Goal: Task Accomplishment & Management: Use online tool/utility

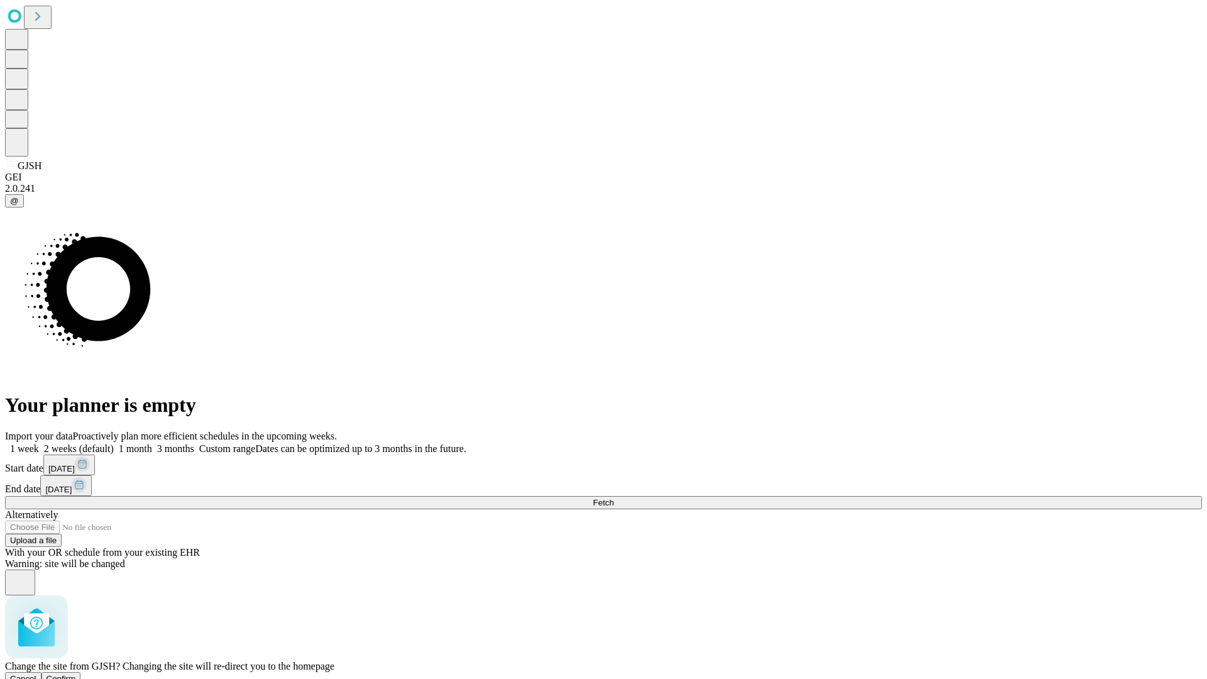
click at [76, 674] on span "Confirm" at bounding box center [62, 678] width 30 height 9
click at [39, 443] on label "1 week" at bounding box center [22, 448] width 34 height 11
click at [614, 498] on span "Fetch" at bounding box center [603, 502] width 21 height 9
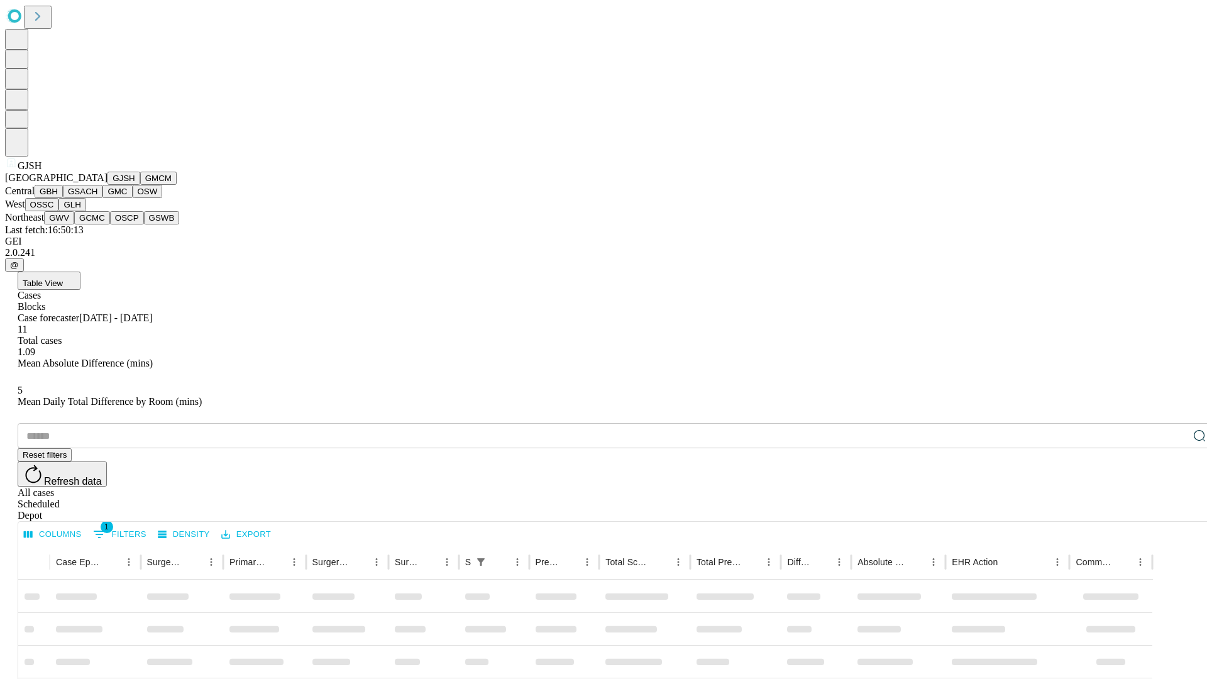
click at [140, 185] on button "GMCM" at bounding box center [158, 178] width 36 height 13
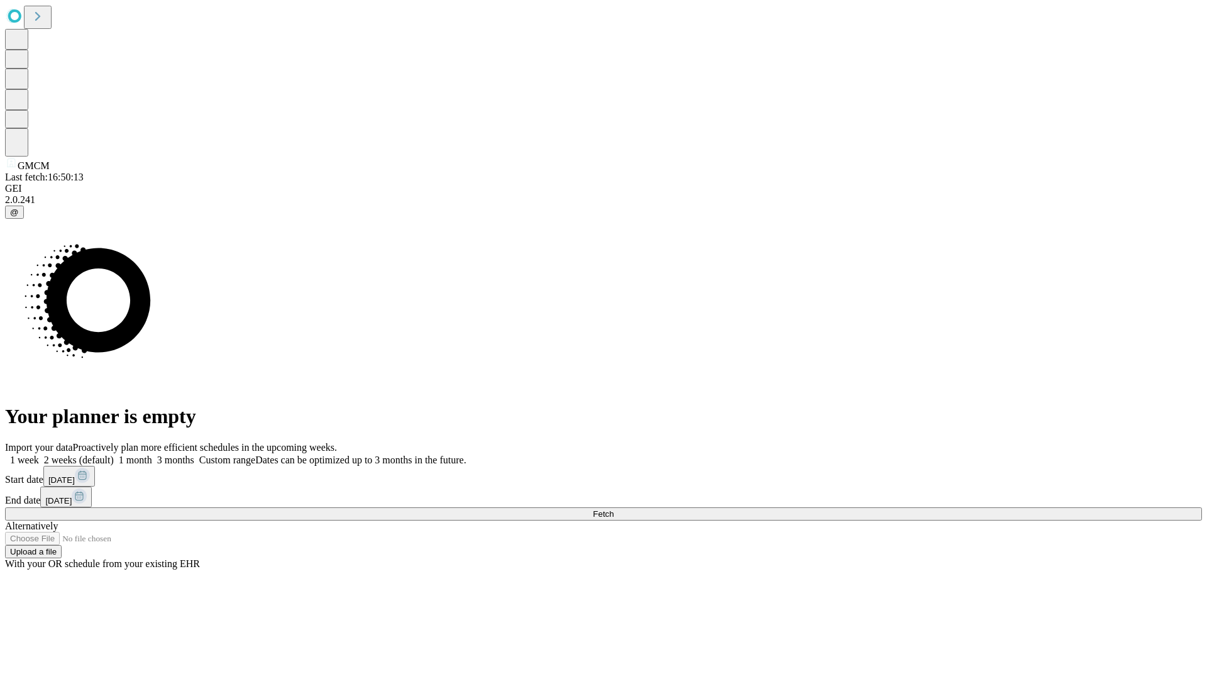
click at [39, 455] on label "1 week" at bounding box center [22, 460] width 34 height 11
click at [614, 509] on span "Fetch" at bounding box center [603, 513] width 21 height 9
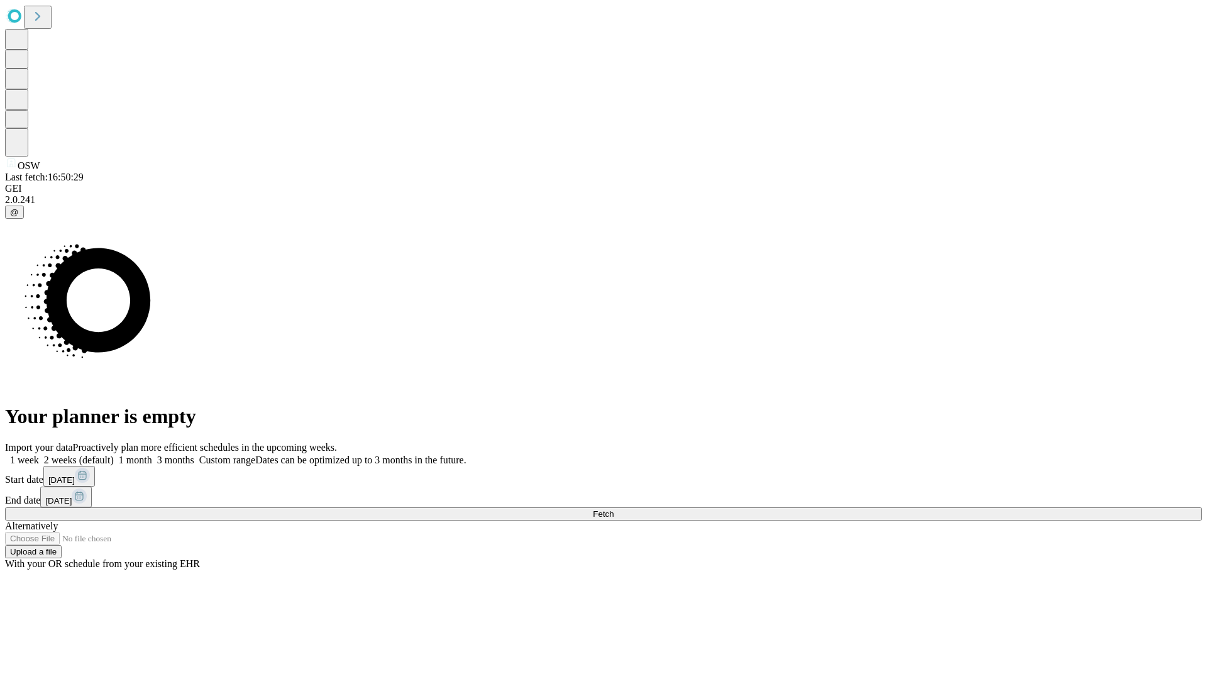
click at [39, 455] on label "1 week" at bounding box center [22, 460] width 34 height 11
click at [614, 509] on span "Fetch" at bounding box center [603, 513] width 21 height 9
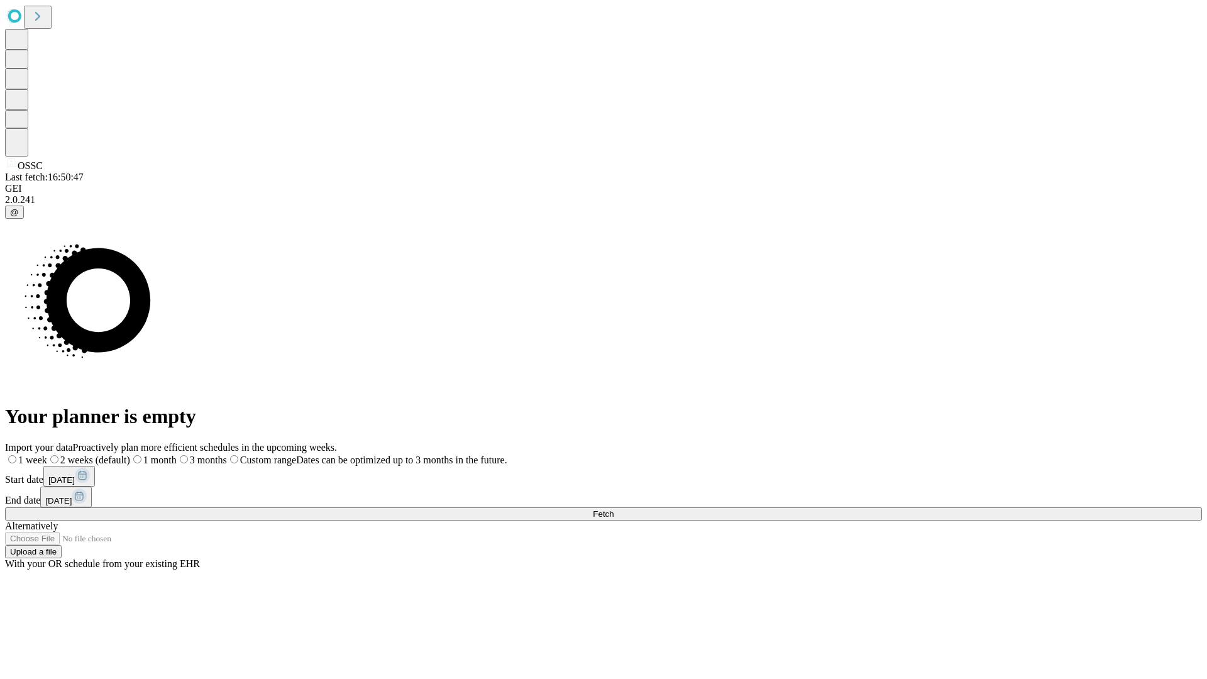
click at [614, 509] on span "Fetch" at bounding box center [603, 513] width 21 height 9
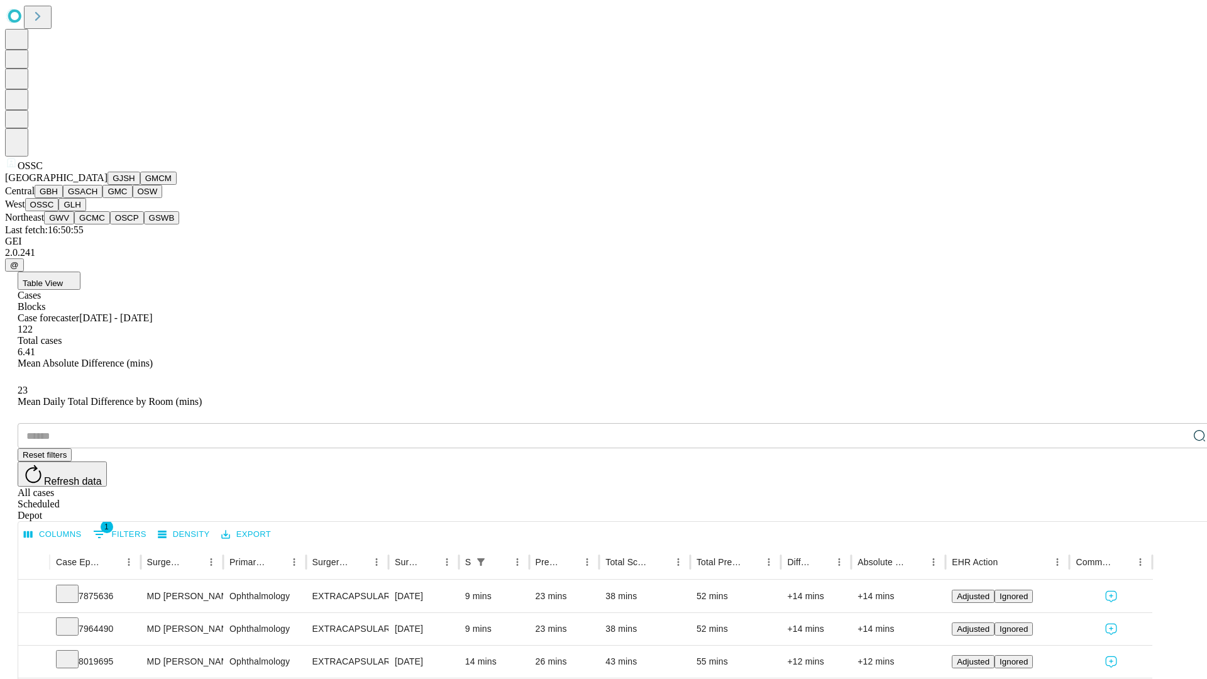
click at [86, 211] on button "GLH" at bounding box center [71, 204] width 27 height 13
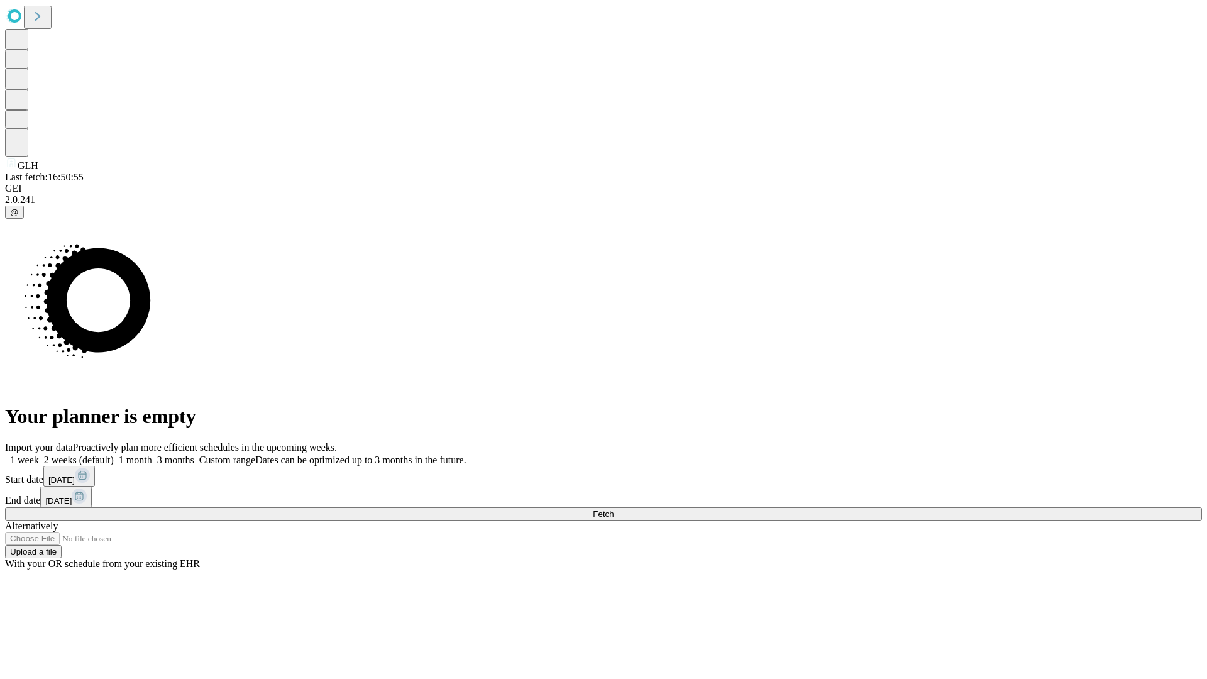
click at [614, 509] on span "Fetch" at bounding box center [603, 513] width 21 height 9
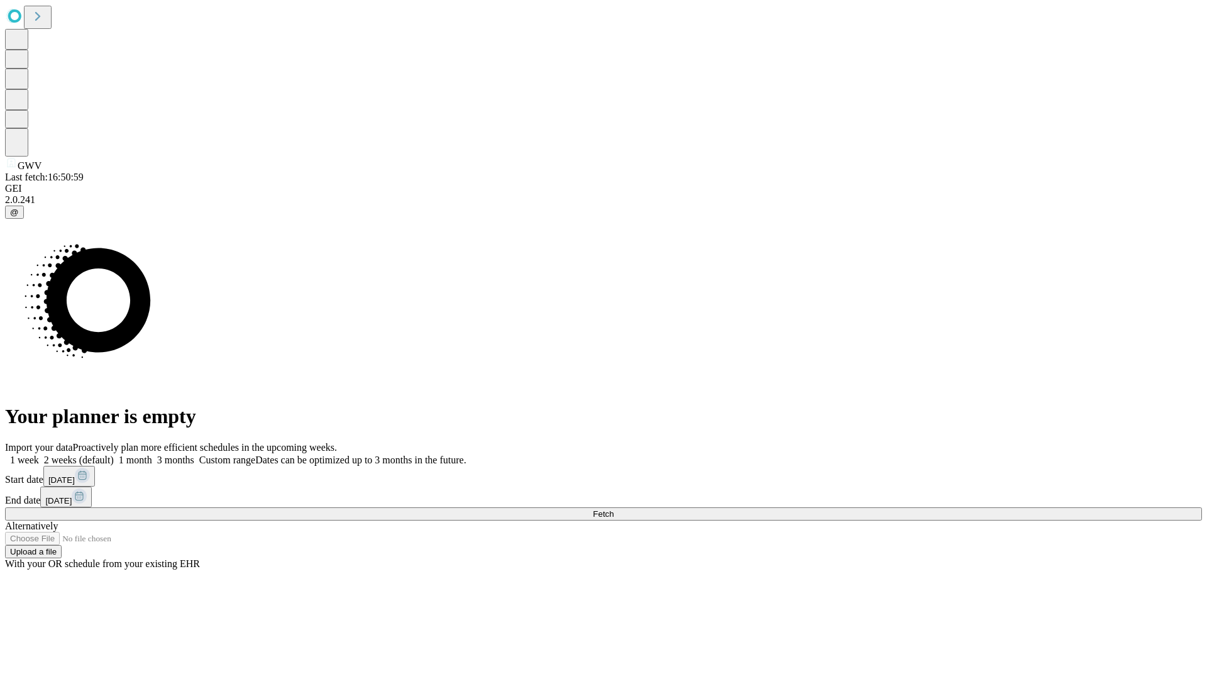
click at [39, 455] on label "1 week" at bounding box center [22, 460] width 34 height 11
click at [614, 509] on span "Fetch" at bounding box center [603, 513] width 21 height 9
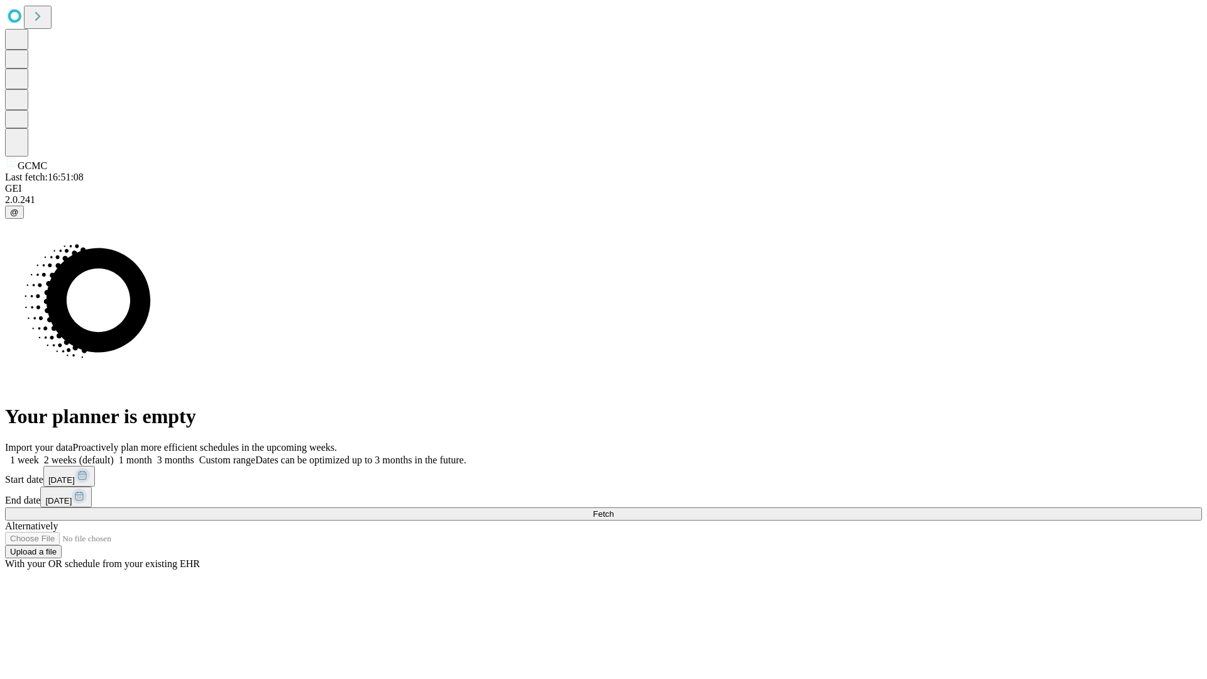
click at [614, 509] on span "Fetch" at bounding box center [603, 513] width 21 height 9
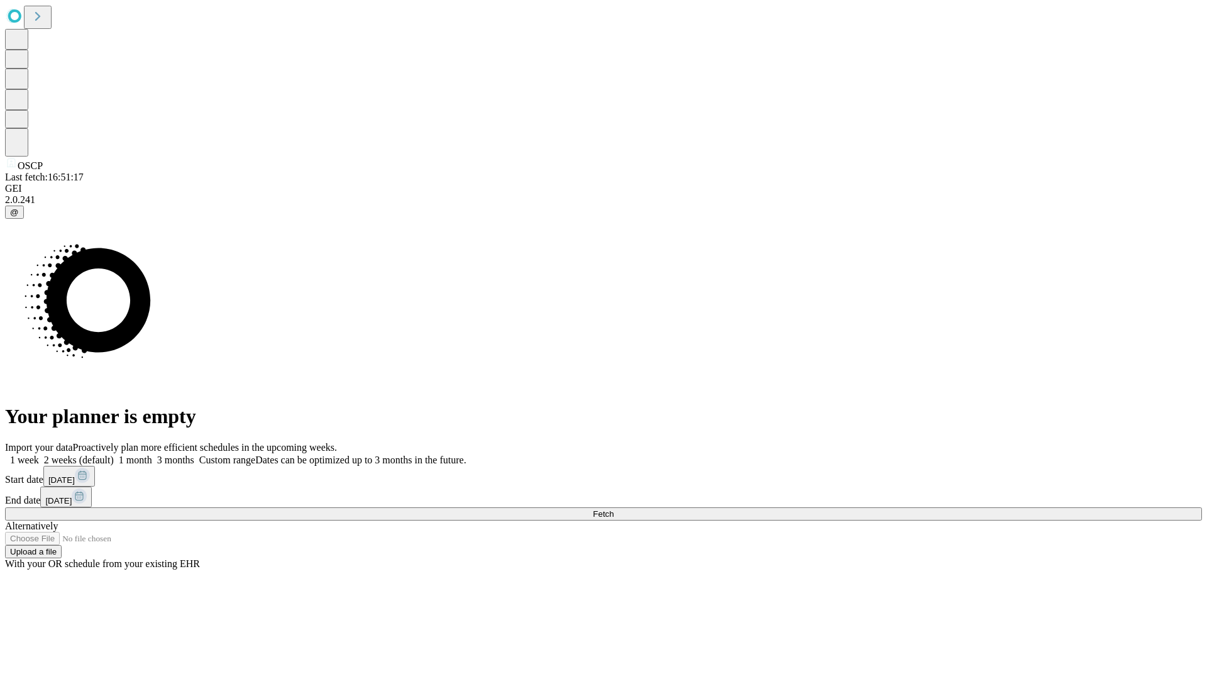
click at [39, 455] on label "1 week" at bounding box center [22, 460] width 34 height 11
click at [614, 509] on span "Fetch" at bounding box center [603, 513] width 21 height 9
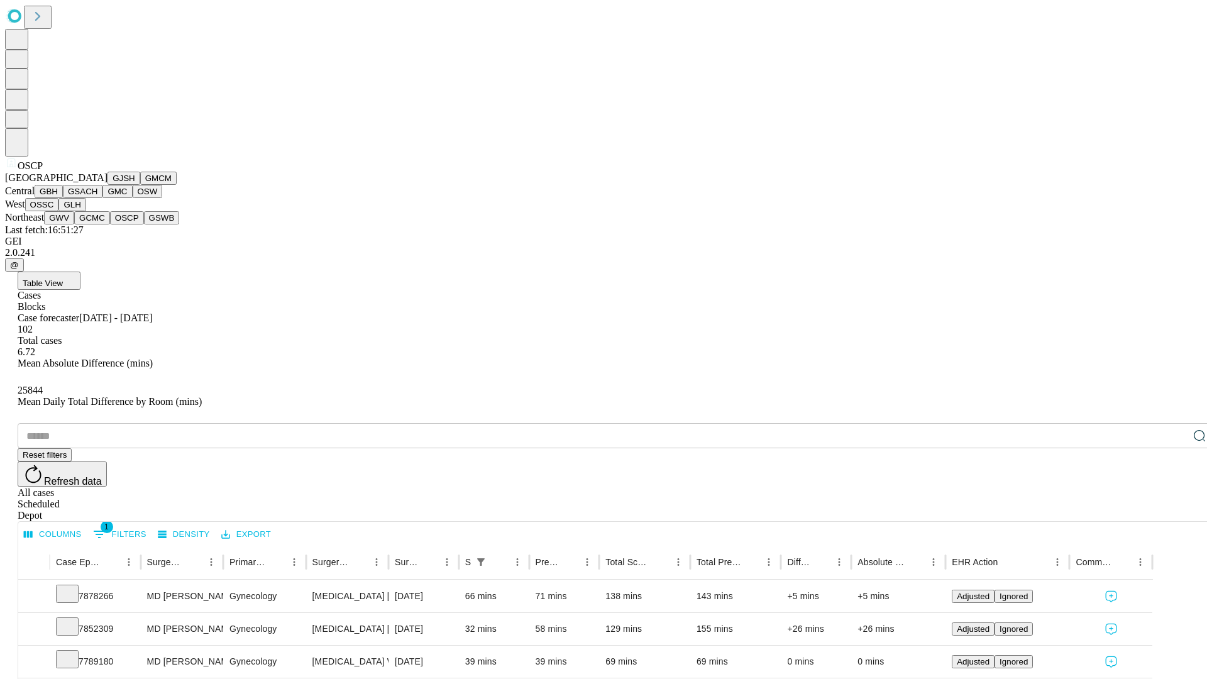
click at [144, 224] on button "GSWB" at bounding box center [162, 217] width 36 height 13
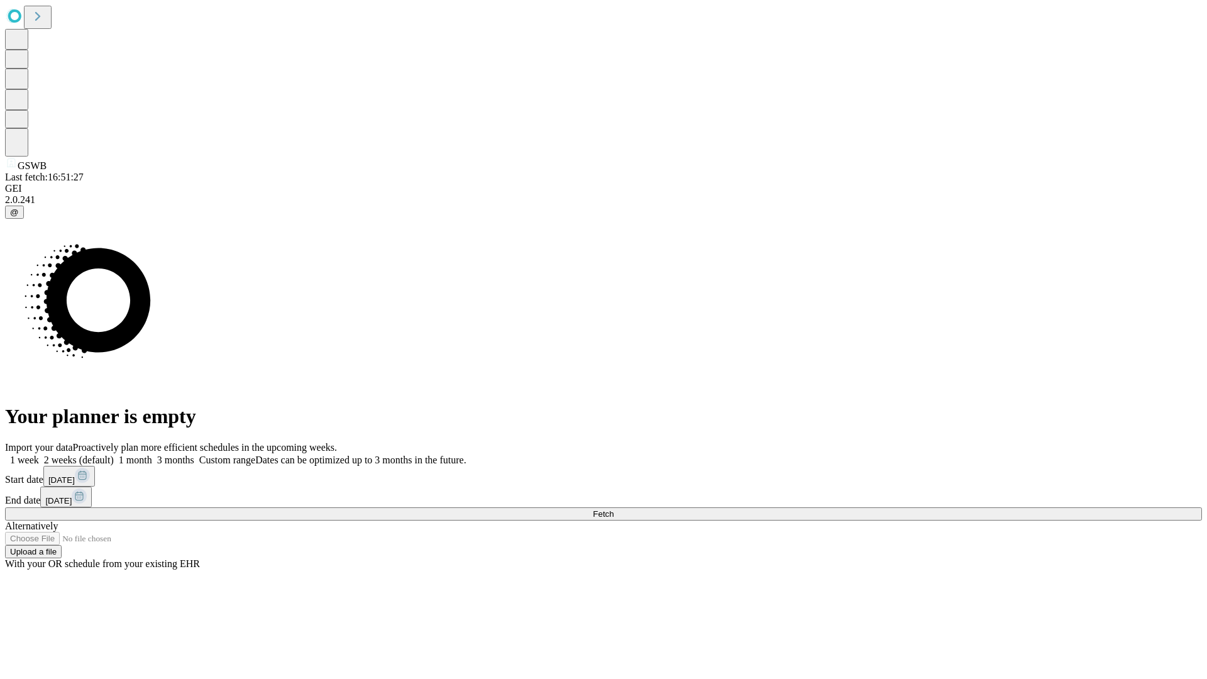
click at [39, 455] on label "1 week" at bounding box center [22, 460] width 34 height 11
click at [614, 509] on span "Fetch" at bounding box center [603, 513] width 21 height 9
